Goal: Information Seeking & Learning: Understand process/instructions

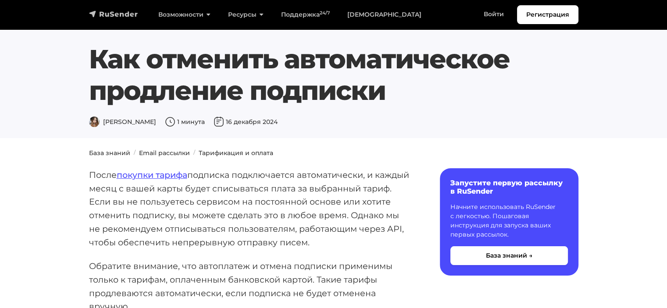
click at [126, 14] on img "navbar" at bounding box center [113, 14] width 49 height 9
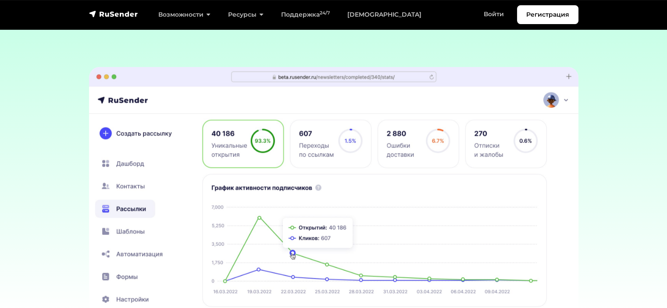
scroll to position [2586, 0]
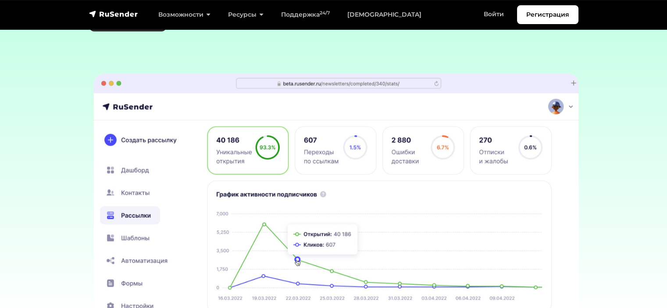
drag, startPoint x: 237, startPoint y: 174, endPoint x: 389, endPoint y: 170, distance: 152.6
click at [388, 170] on img at bounding box center [338, 198] width 489 height 249
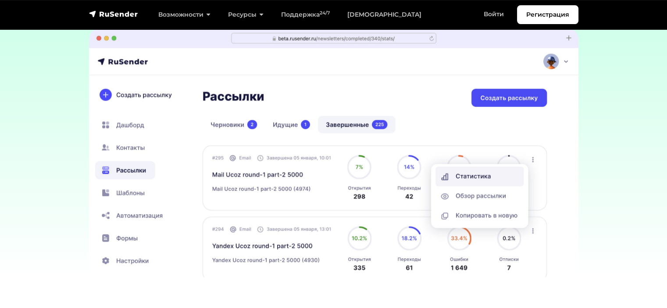
scroll to position [2630, 0]
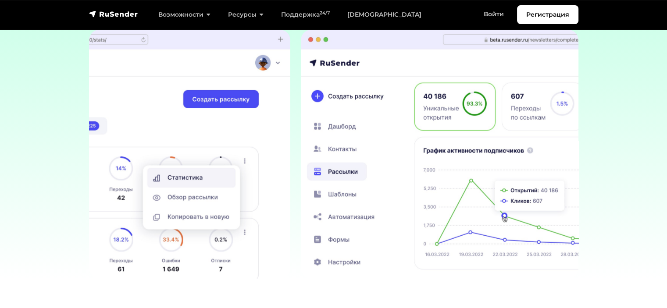
drag, startPoint x: 447, startPoint y: 152, endPoint x: 556, endPoint y: 140, distance: 109.8
click at [533, 143] on img at bounding box center [544, 154] width 489 height 249
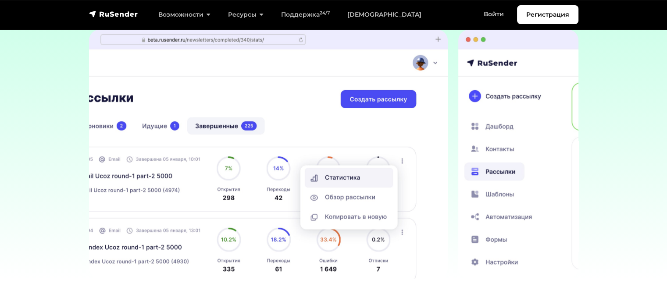
drag, startPoint x: 347, startPoint y: 164, endPoint x: 164, endPoint y: 196, distance: 185.6
click at [164, 196] on img at bounding box center [202, 154] width 489 height 249
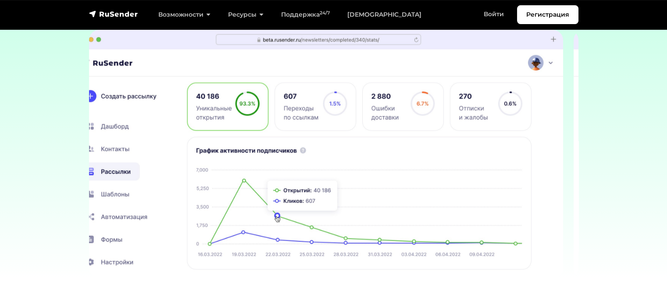
drag, startPoint x: 423, startPoint y: 192, endPoint x: 257, endPoint y: 220, distance: 168.9
click at [263, 220] on img at bounding box center [318, 154] width 489 height 249
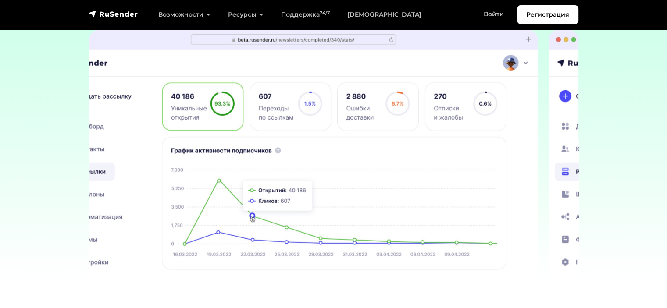
drag, startPoint x: 424, startPoint y: 187, endPoint x: 323, endPoint y: 192, distance: 101.8
click at [326, 192] on img at bounding box center [293, 154] width 489 height 249
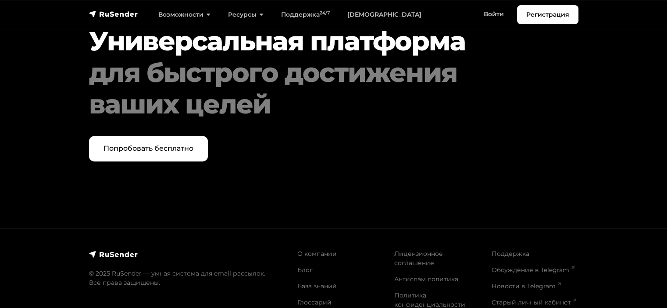
scroll to position [4562, 0]
